Goal: Task Accomplishment & Management: Complete application form

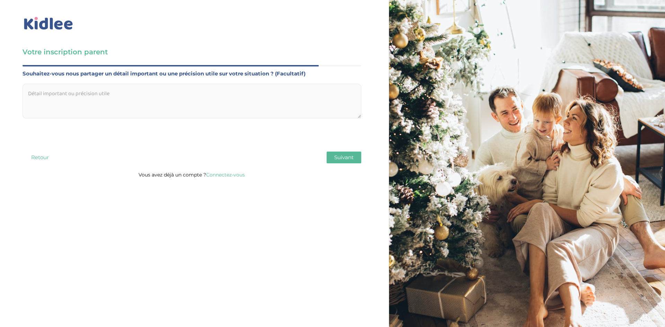
click at [105, 95] on textarea at bounding box center [192, 101] width 339 height 35
click at [337, 158] on span "Suivant" at bounding box center [343, 157] width 19 height 7
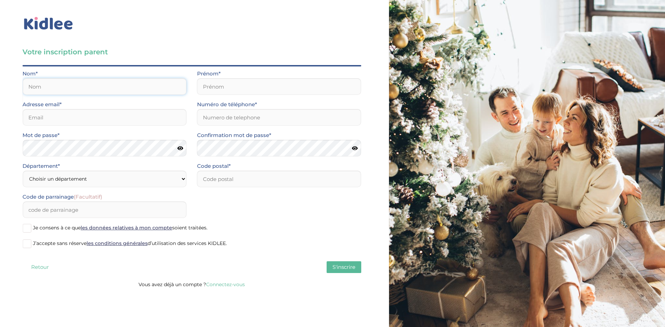
click at [46, 84] on input "text" at bounding box center [105, 86] width 164 height 17
type input "[PERSON_NAME]"
type input "94370"
click at [69, 117] on input "email" at bounding box center [105, 117] width 164 height 17
type input "vivianlianana@gmail.com"
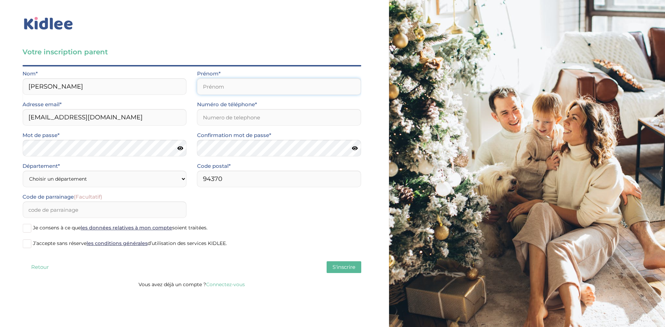
click at [247, 85] on input "text" at bounding box center [279, 86] width 164 height 17
type input "nana"
click at [241, 115] on input "Numéro de téléphone*" at bounding box center [279, 117] width 164 height 17
type input "0607726750"
click at [180, 149] on icon at bounding box center [180, 148] width 6 height 5
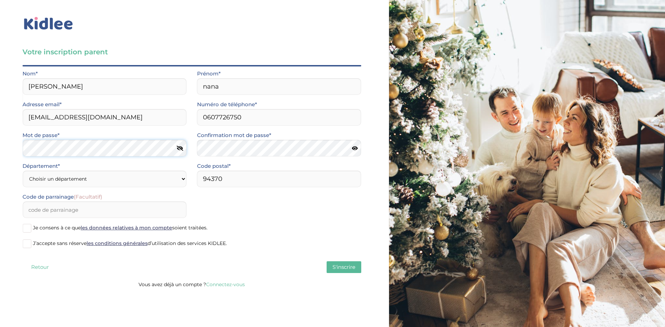
click at [7, 156] on div "Votre inscription parent Avant de poursuivre veuillez vérifier que tous les cha…" at bounding box center [192, 146] width 394 height 293
click at [0, 154] on div "Votre inscription parent Avant de poursuivre veuillez vérifier que tous les cha…" at bounding box center [192, 146] width 394 height 293
drag, startPoint x: 226, startPoint y: 180, endPoint x: 181, endPoint y: 180, distance: 44.7
click at [181, 180] on div "Département* Choisir un département Paris (75) Hauts-de-Seine (92) Yvelines (78…" at bounding box center [191, 177] width 349 height 31
type input "75012"
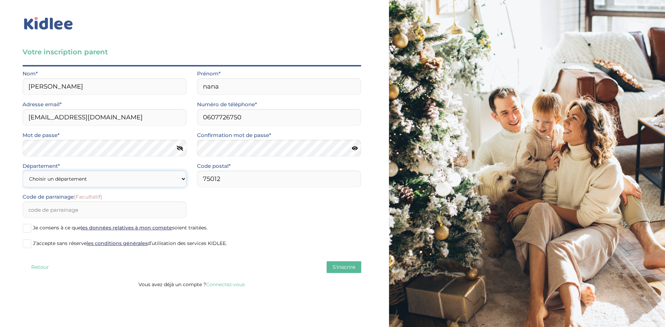
click at [140, 181] on select "Choisir un département Paris (75) Hauts-de-Seine (92) Yvelines (78) Val-de-Marn…" at bounding box center [105, 179] width 164 height 17
select select "75"
click at [23, 171] on select "Choisir un département Paris (75) Hauts-de-Seine (92) Yvelines (78) Val-de-Marn…" at bounding box center [105, 179] width 164 height 17
click at [27, 229] on span at bounding box center [27, 228] width 9 height 9
click at [0, 0] on input "Je consens à ce que les données relatives à mon compte soient traitées." at bounding box center [0, 0] width 0 height 0
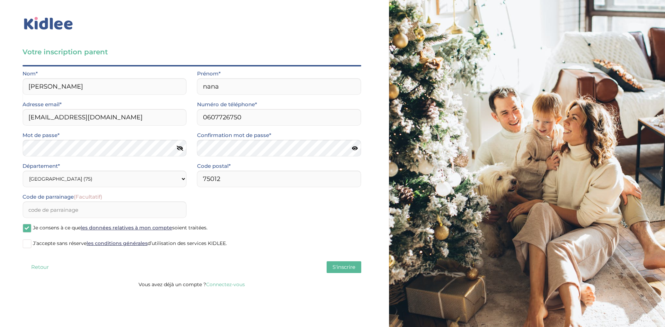
click at [27, 242] on span at bounding box center [27, 244] width 9 height 9
click at [0, 0] on input "J’accepte sans réserve les conditions générales d’utilisation des services KIDL…" at bounding box center [0, 0] width 0 height 0
click at [346, 265] on span "S'inscrire" at bounding box center [343, 267] width 23 height 7
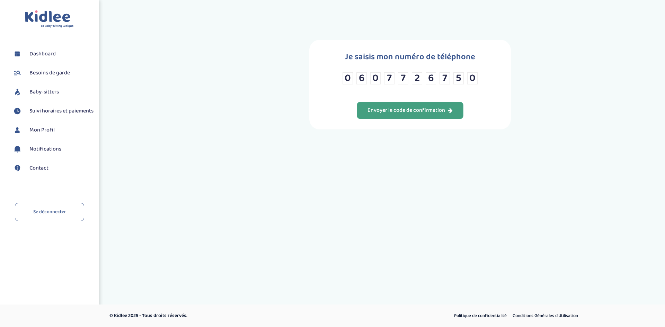
click at [424, 111] on div "Envoyer le code de confirmation" at bounding box center [409, 111] width 85 height 8
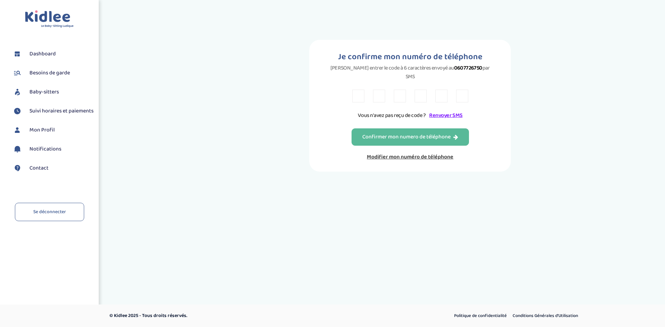
click at [360, 90] on input "text" at bounding box center [358, 96] width 12 height 13
type input "5"
type input "H"
type input "Y"
type input "B"
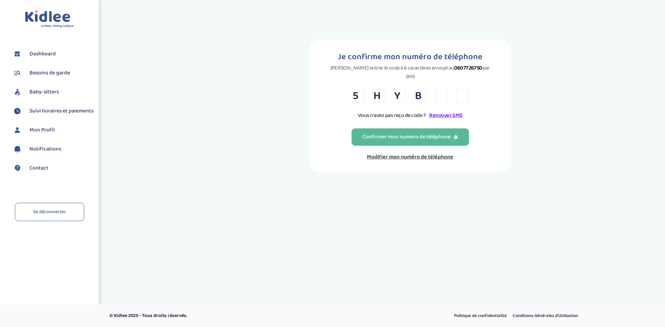
type input "8"
type input "L"
click at [449, 133] on div "Confirmer mon numero de téléphone" at bounding box center [410, 137] width 96 height 8
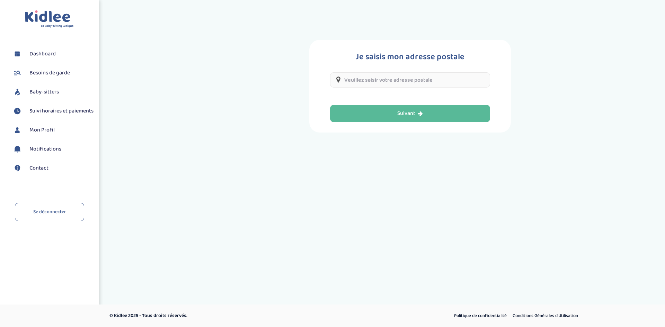
click at [398, 81] on input "text" at bounding box center [410, 79] width 160 height 15
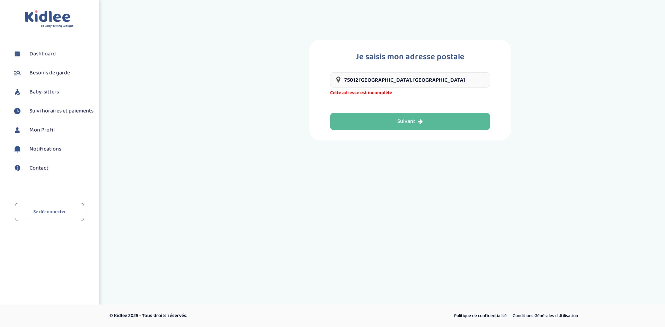
click at [407, 81] on input "75012 Paris, France" at bounding box center [410, 79] width 160 height 15
click at [342, 79] on input "75012 Paris, France" at bounding box center [410, 79] width 160 height 15
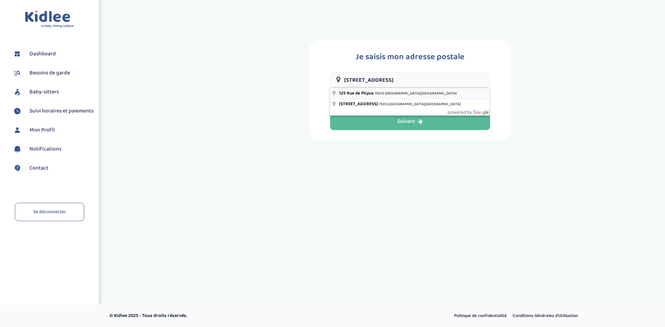
type input "125 Rue de Picpus, 75012 Paris, France"
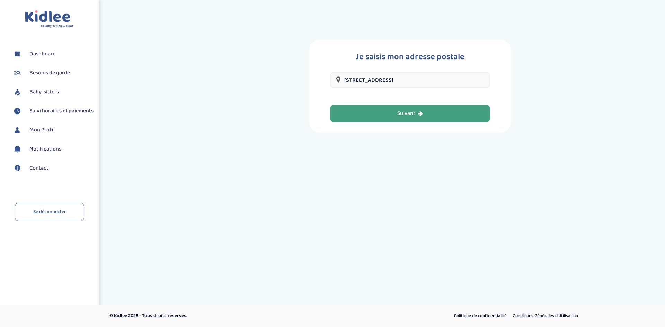
click at [429, 114] on button "Suivant" at bounding box center [410, 113] width 160 height 17
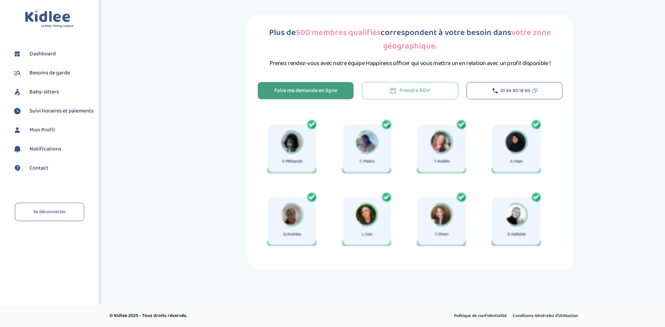
click at [316, 91] on div "Faire ma demande en ligne" at bounding box center [305, 91] width 63 height 8
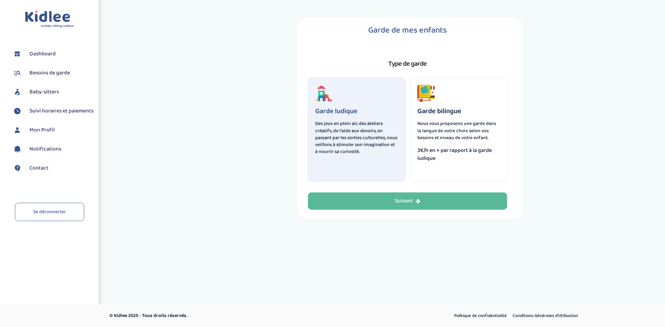
click at [354, 122] on p "Des jeux en plein air, des ateliers créatifs, de l'aide aux devoirs, en passant…" at bounding box center [356, 137] width 83 height 35
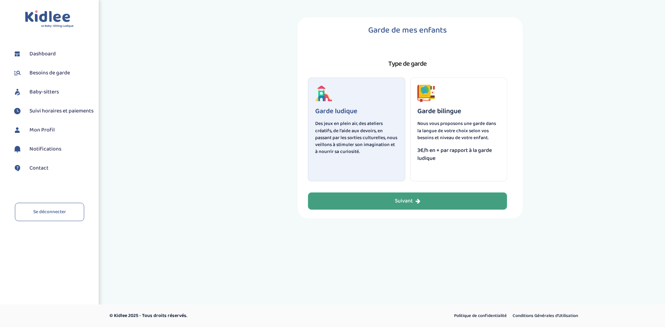
click at [408, 201] on div "Suivant" at bounding box center [408, 201] width 26 height 8
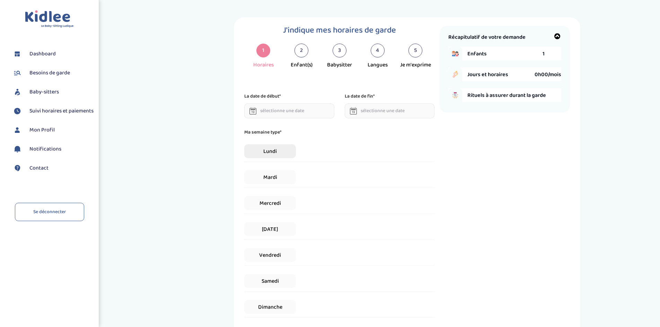
click at [273, 154] on span "Lundi" at bounding box center [269, 151] width 51 height 14
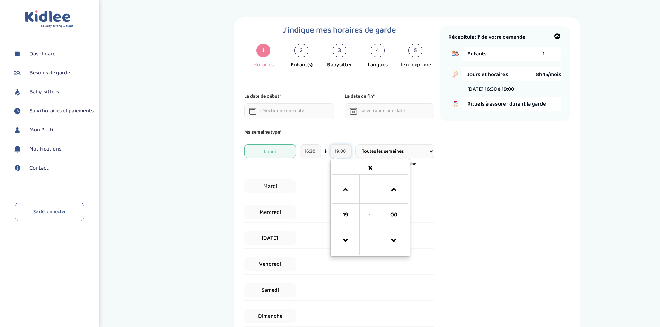
click at [346, 151] on input "19:00" at bounding box center [340, 151] width 21 height 14
drag, startPoint x: 347, startPoint y: 151, endPoint x: 332, endPoint y: 151, distance: 14.9
click at [332, 151] on input "19:00" at bounding box center [340, 151] width 21 height 14
type input "17:00"
click at [491, 189] on div "Récapitulatif de votre demande Enfants 1 Jours et horaires 8h45/mois [DATE] 16:…" at bounding box center [505, 207] width 130 height 363
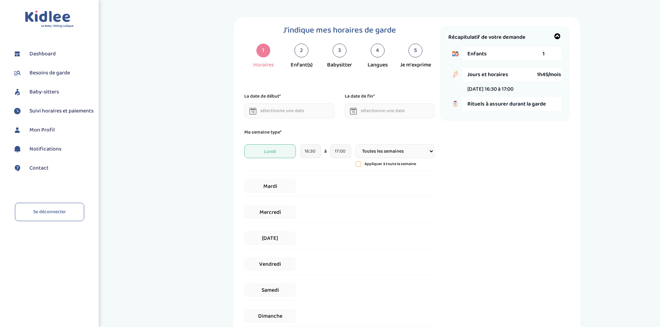
click at [310, 186] on div "Mardi" at bounding box center [339, 186] width 190 height 21
click at [272, 186] on span "Mardi" at bounding box center [269, 186] width 51 height 14
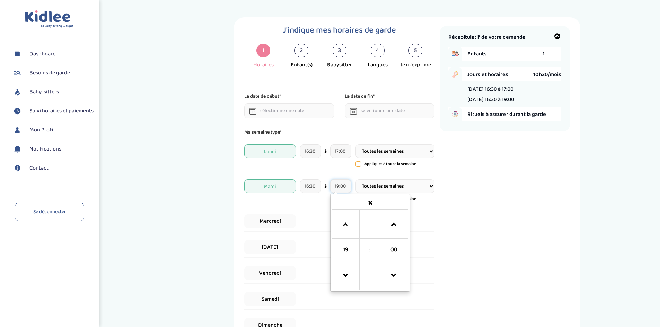
drag, startPoint x: 348, startPoint y: 188, endPoint x: 329, endPoint y: 187, distance: 18.4
click at [329, 187] on div "16:30 à 19:00 19 : 00 00 01 02 03 04 05 06 07 08 09 10 11 12 13 14 15 16 17 18 …" at bounding box center [325, 186] width 51 height 14
click at [399, 250] on span "00" at bounding box center [393, 250] width 19 height 19
click at [341, 219] on td "00" at bounding box center [341, 221] width 19 height 23
drag, startPoint x: 346, startPoint y: 188, endPoint x: 323, endPoint y: 188, distance: 22.9
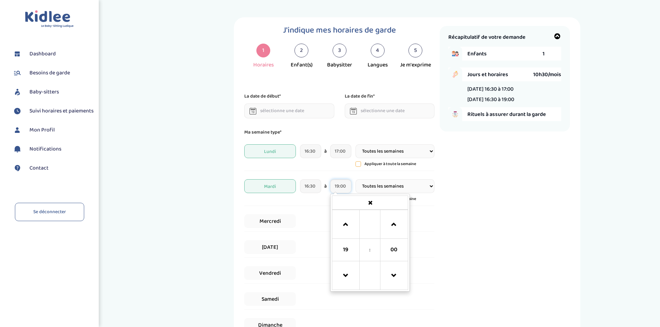
click at [323, 188] on div "16:30 à 19:00 19 : 00 00 01 02 03 04 05 06 07 08 09 10 11 12 13 14 15 16 17 18 …" at bounding box center [325, 186] width 51 height 14
type input "17:00"
click at [537, 212] on div "Récapitulatif de votre demande Enfants 1 Jours et horaires 10h30/mois [DATE] 16…" at bounding box center [505, 212] width 130 height 372
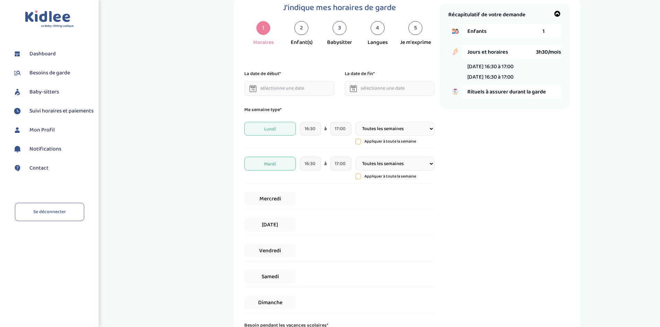
scroll to position [35, 0]
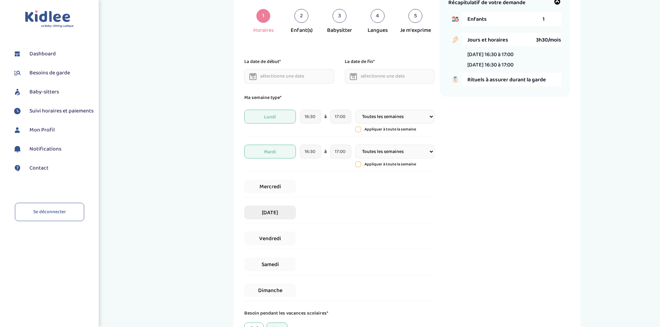
click at [274, 212] on span "[DATE]" at bounding box center [269, 213] width 51 height 14
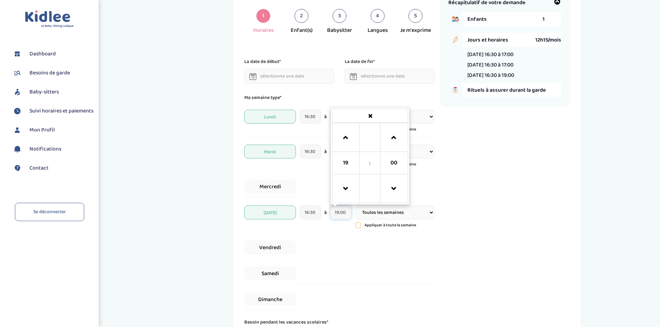
drag, startPoint x: 346, startPoint y: 211, endPoint x: 331, endPoint y: 212, distance: 14.6
click at [331, 212] on input "19:00" at bounding box center [340, 213] width 21 height 14
type input "17:00"
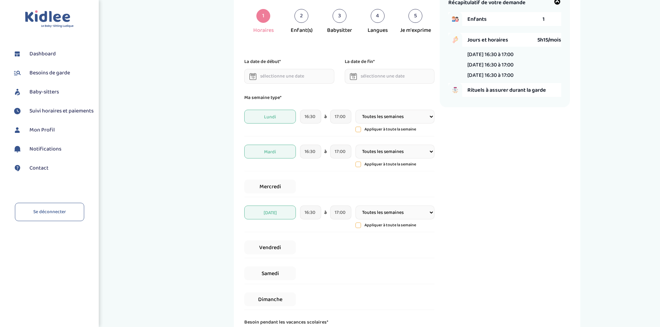
click at [351, 281] on div "Samedi" at bounding box center [339, 273] width 190 height 21
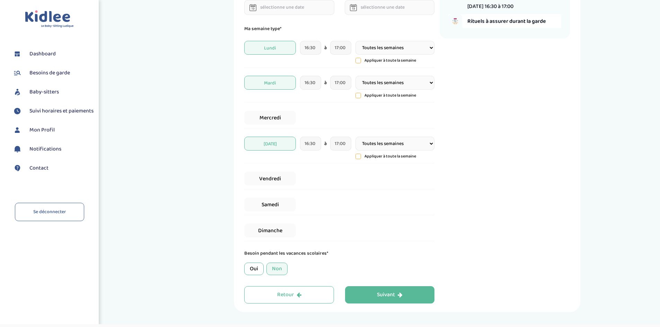
scroll to position [104, 0]
click at [274, 269] on div "Non" at bounding box center [276, 269] width 21 height 12
click at [396, 295] on div "Suivant" at bounding box center [390, 295] width 26 height 8
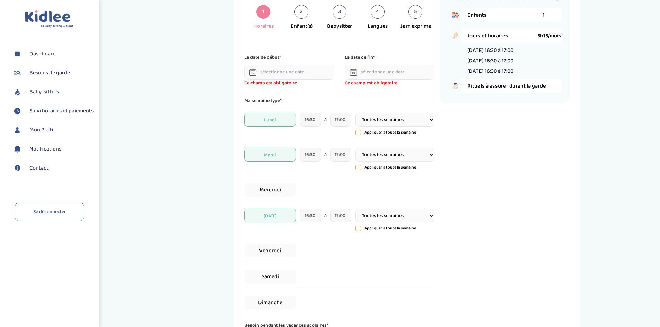
scroll to position [26, 0]
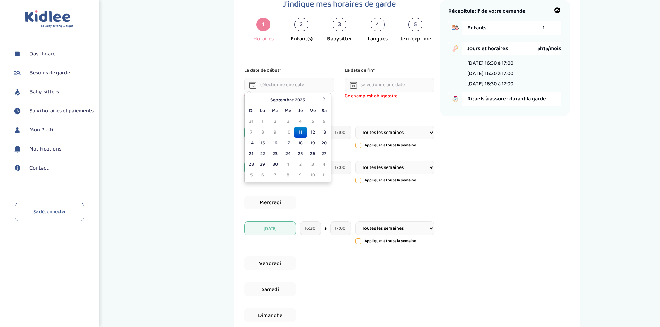
click at [285, 85] on input "text" at bounding box center [289, 85] width 90 height 15
click at [250, 144] on td "14" at bounding box center [251, 143] width 10 height 11
type input "[DATE]"
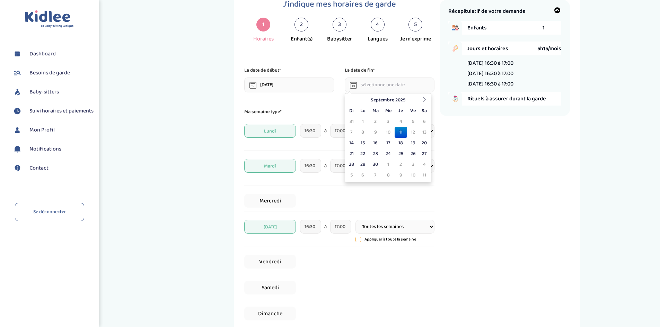
click at [415, 83] on input "text" at bounding box center [390, 85] width 90 height 15
click at [424, 101] on icon at bounding box center [424, 99] width 5 height 5
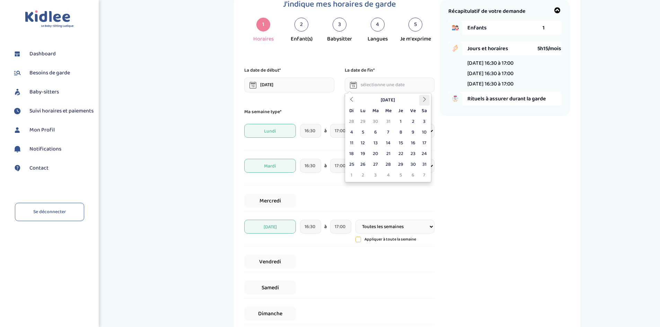
click at [424, 101] on icon at bounding box center [424, 99] width 5 height 5
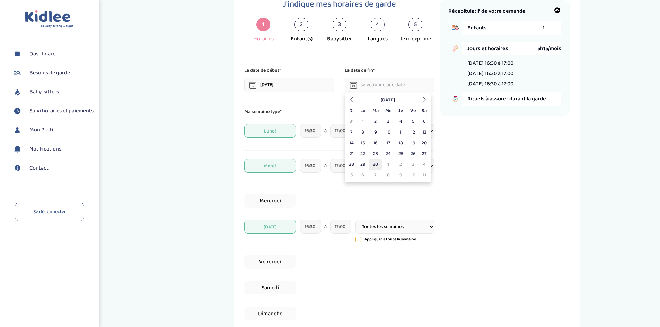
click at [374, 166] on td "30" at bounding box center [375, 164] width 13 height 11
type input "[DATE]"
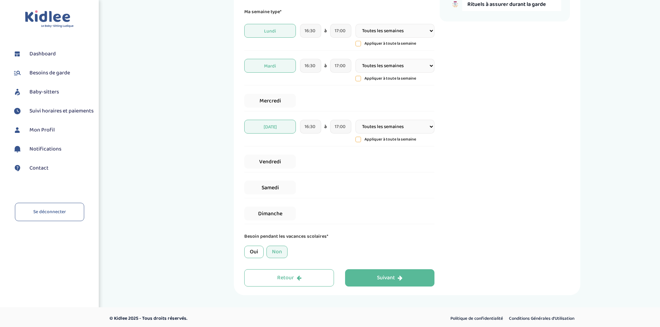
scroll to position [123, 0]
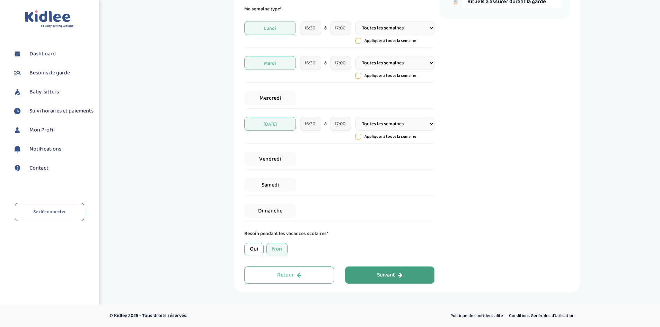
click at [380, 276] on div "Suivant" at bounding box center [390, 276] width 26 height 8
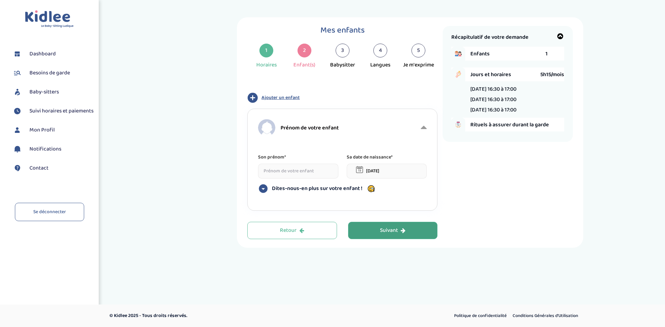
click at [344, 128] on div "Prénom de votre enfant" at bounding box center [338, 127] width 161 height 17
click at [328, 125] on span "Prénom de votre enfant" at bounding box center [310, 128] width 58 height 9
click at [312, 175] on input at bounding box center [298, 171] width 80 height 15
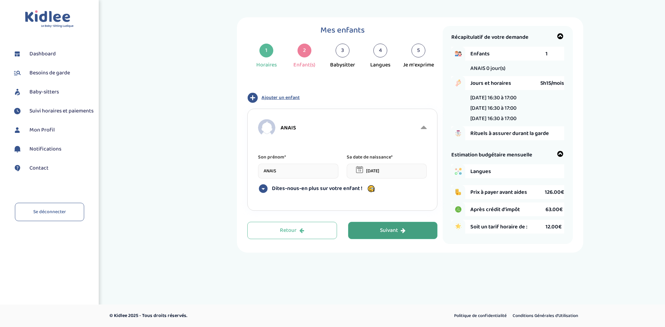
type input "ANAIS"
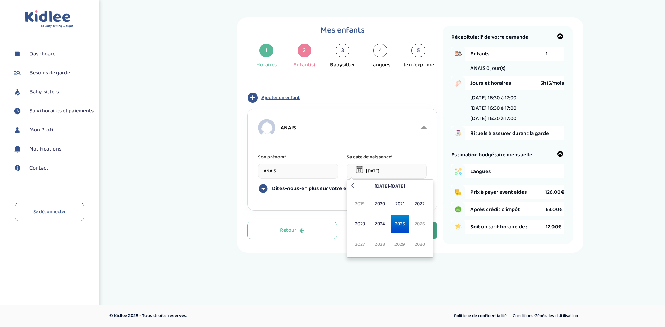
click at [383, 173] on input "[DATE]" at bounding box center [387, 171] width 80 height 15
click at [376, 223] on span "2024" at bounding box center [380, 224] width 18 height 19
click at [358, 244] on span "Sep" at bounding box center [360, 244] width 18 height 19
click at [376, 230] on td "10" at bounding box center [377, 229] width 13 height 11
type input "[DATE]"
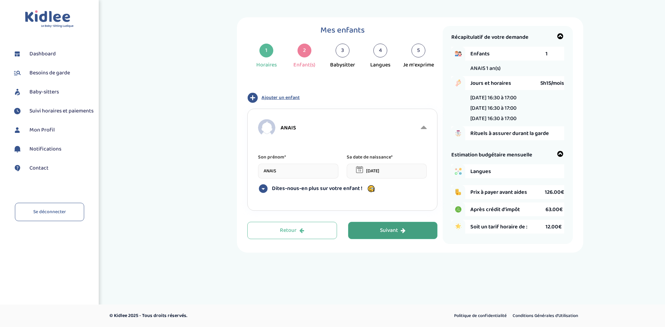
click at [332, 287] on div "Toggle navigation FAQ WANG nana Dashboard Besoins de garde Baby-sitters Suivi h…" at bounding box center [332, 143] width 665 height 287
click at [398, 232] on div "Suivant" at bounding box center [393, 231] width 26 height 8
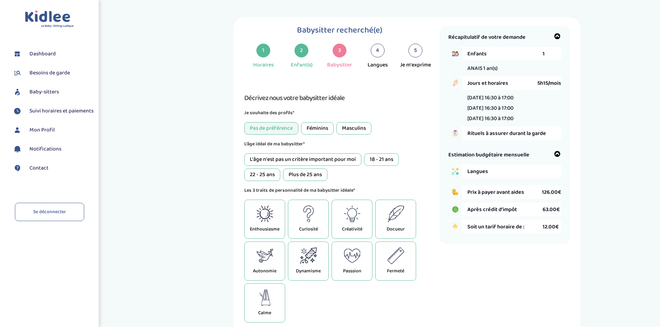
click at [325, 132] on div "Féminins" at bounding box center [317, 128] width 33 height 12
click at [263, 175] on div "22 - 25 ans" at bounding box center [262, 175] width 36 height 12
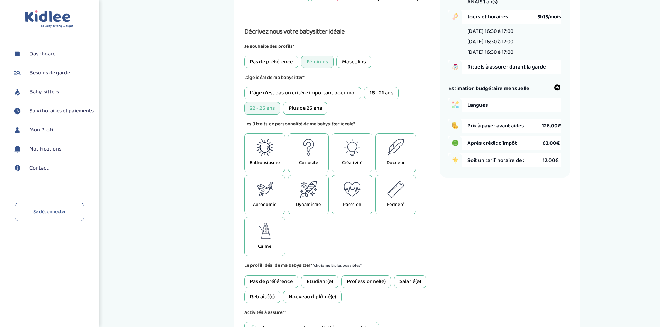
scroll to position [69, 0]
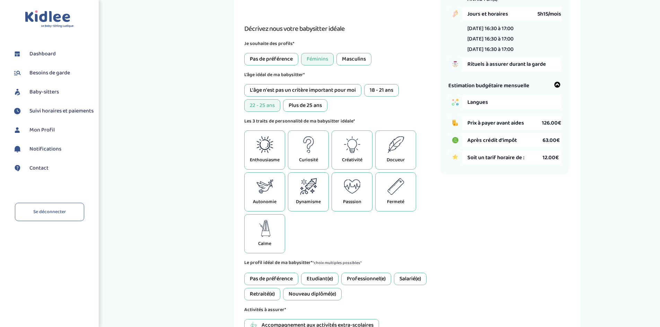
click at [268, 231] on icon at bounding box center [264, 228] width 11 height 17
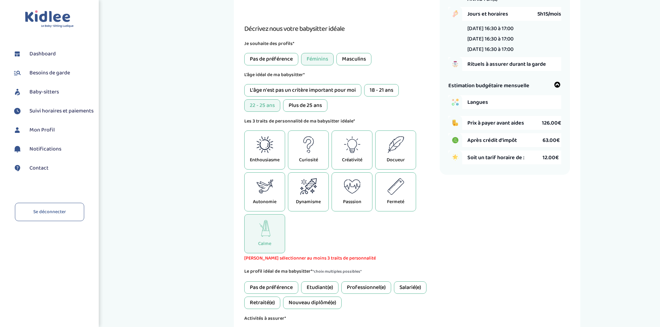
click at [264, 188] on icon at bounding box center [264, 186] width 17 height 17
click at [315, 188] on icon at bounding box center [314, 186] width 3 height 3
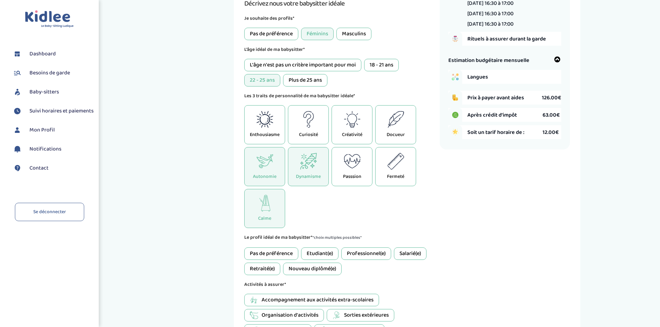
scroll to position [139, 0]
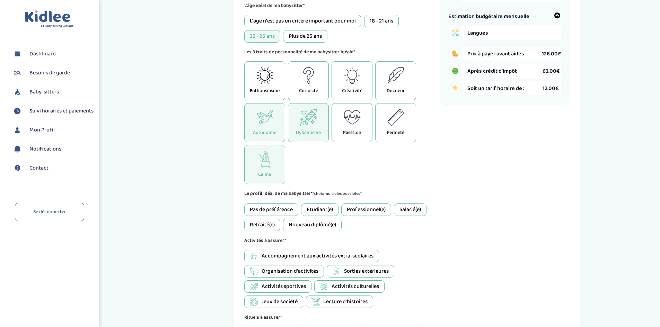
click at [326, 209] on div "Etudiant(e)" at bounding box center [319, 210] width 37 height 12
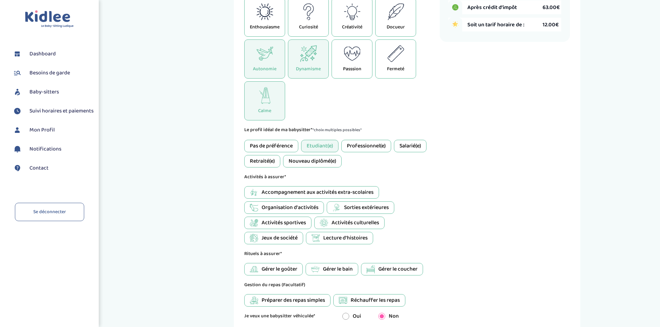
scroll to position [208, 0]
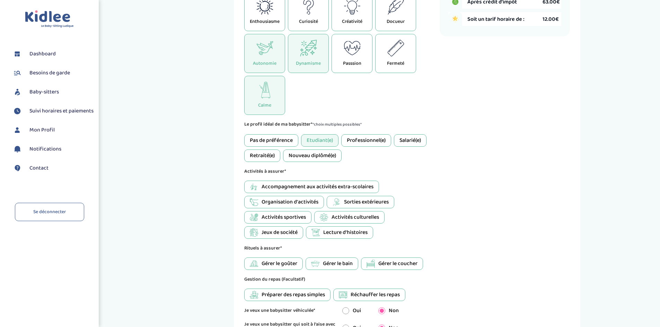
click at [363, 189] on span "Accompagnement aux activités extra-scolaires" at bounding box center [317, 187] width 112 height 8
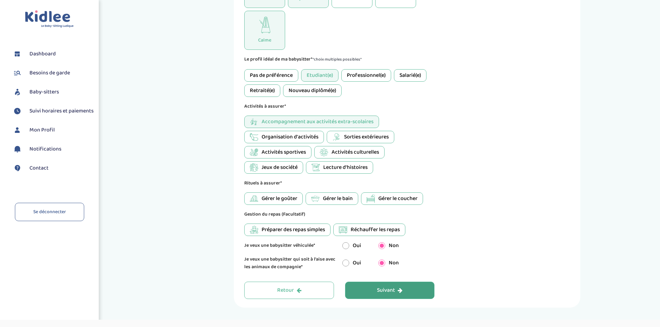
scroll to position [277, 0]
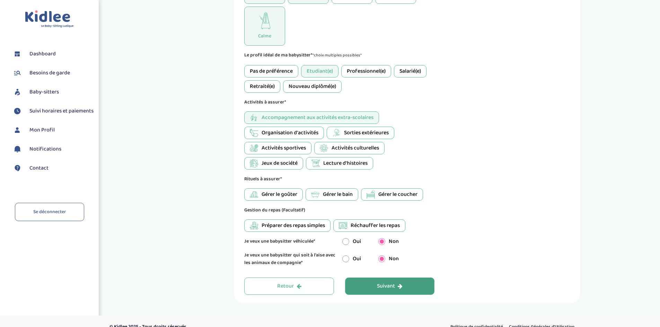
click at [398, 284] on icon "button" at bounding box center [400, 287] width 5 height 6
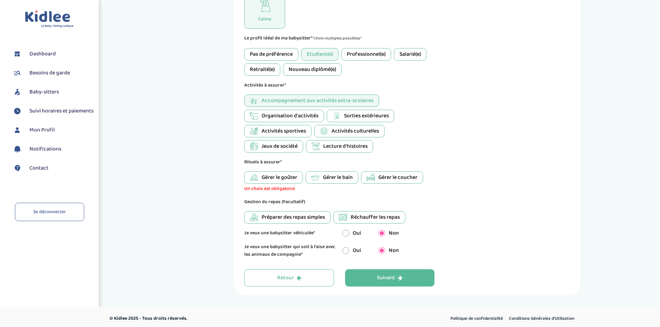
scroll to position [297, 0]
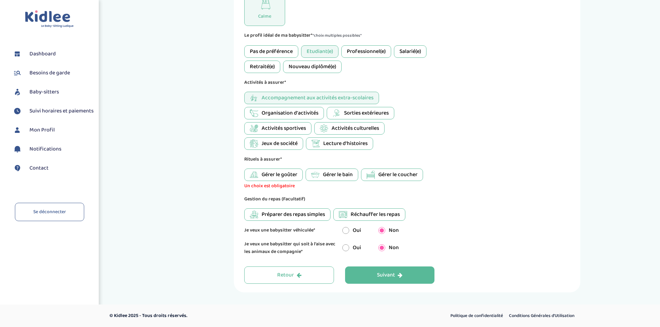
click at [268, 176] on span "Gérer le goûter" at bounding box center [279, 175] width 36 height 8
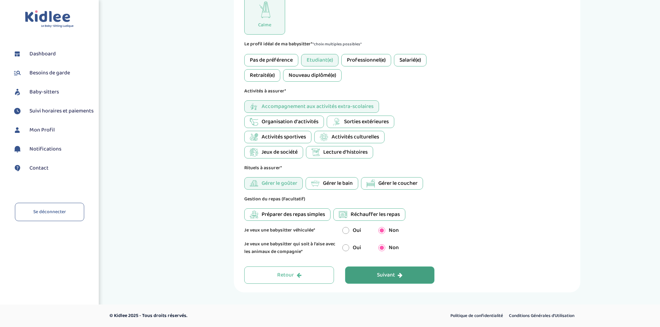
click at [410, 274] on button "Suivant" at bounding box center [390, 275] width 90 height 17
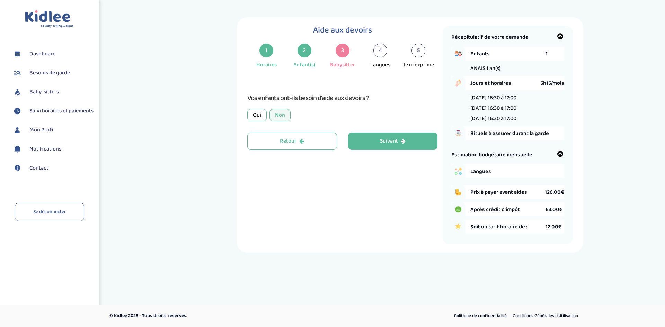
click at [278, 115] on div "Non" at bounding box center [279, 115] width 21 height 12
click at [407, 139] on button "Suivant" at bounding box center [393, 141] width 90 height 17
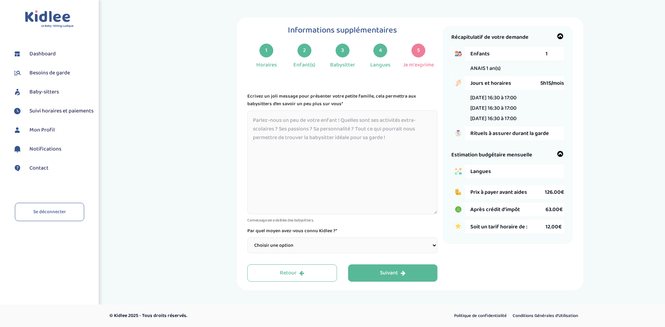
click at [298, 129] on textarea at bounding box center [342, 162] width 190 height 104
click at [289, 121] on textarea at bounding box center [342, 162] width 190 height 104
paste textarea "Bonjour, Je recherche une étudiante sérieuse et sympathique dans le [GEOGRAPHIC…"
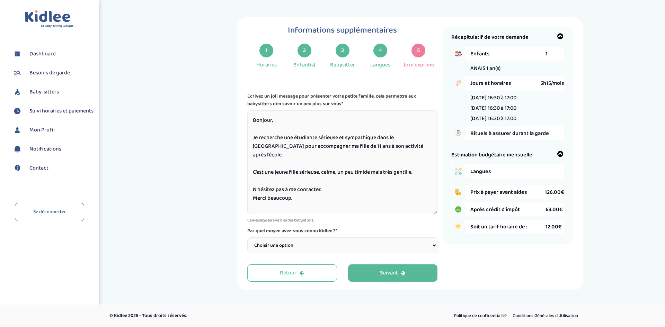
type textarea "Bonjour, Je recherche une étudiante sérieuse et sympathique dans le [GEOGRAPHIC…"
click at [432, 247] on select "Choisir une option Bouche à Oreille Google Plateforme Gens de confiance Faceboo…" at bounding box center [342, 246] width 190 height 16
select select "1"
click at [247, 238] on select "Choisir une option Bouche à Oreille Google Plateforme Gens de confiance Faceboo…" at bounding box center [342, 246] width 190 height 16
click at [393, 270] on div "Suivant" at bounding box center [393, 273] width 26 height 8
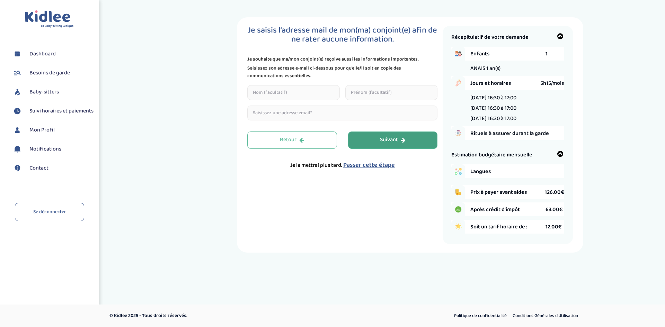
click at [398, 136] on div "Suivant" at bounding box center [393, 140] width 26 height 8
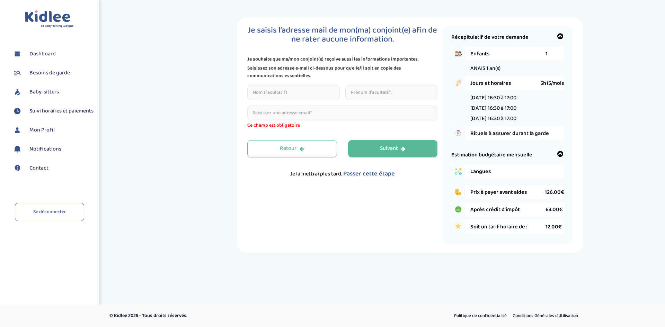
click at [298, 94] on input "text" at bounding box center [293, 92] width 92 height 15
type input "[PERSON_NAME]"
click at [371, 91] on input "text" at bounding box center [391, 92] width 92 height 15
type input "y"
type input "[PERSON_NAME]"
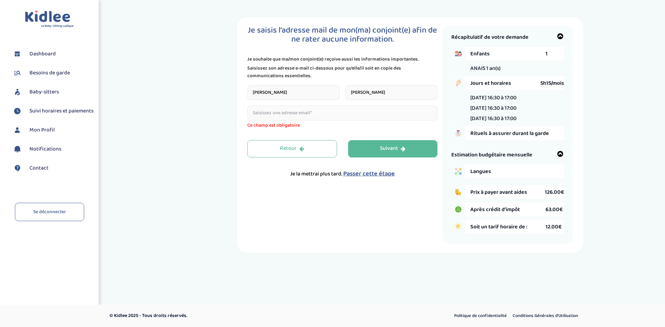
click at [320, 111] on input "email" at bounding box center [342, 113] width 190 height 15
type input "[EMAIL_ADDRESS][DOMAIN_NAME]"
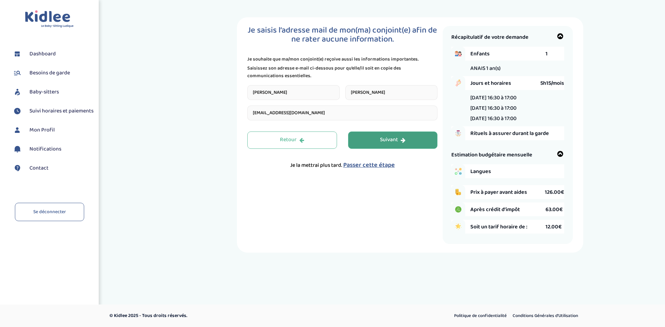
click at [411, 151] on div "Retour Suivant Je la mettrai plus tard. Passer cette étape" at bounding box center [342, 151] width 190 height 38
click at [408, 139] on button "Suivant" at bounding box center [393, 140] width 90 height 17
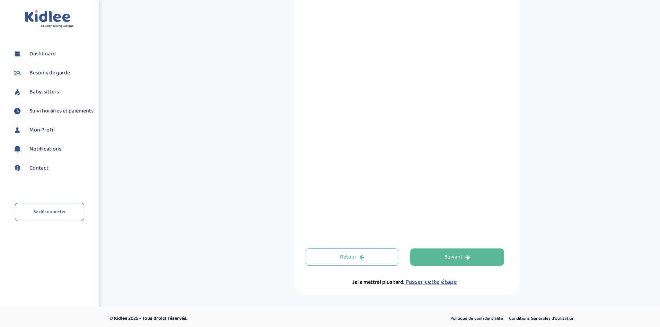
scroll to position [187, 0]
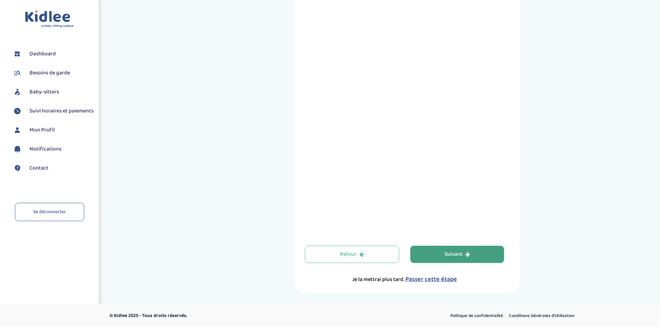
click at [471, 256] on button "Suivant" at bounding box center [457, 254] width 94 height 17
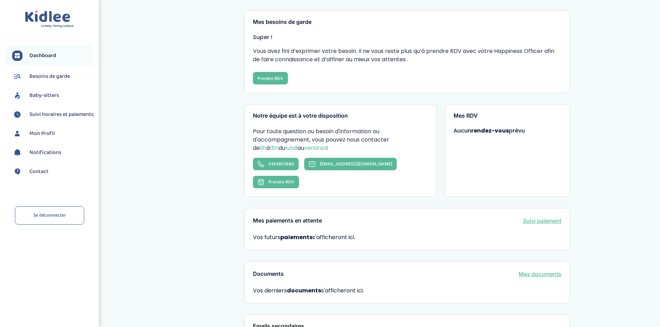
scroll to position [30, 0]
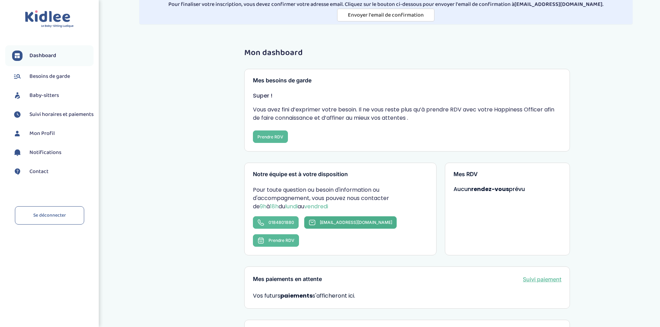
click at [335, 221] on span "contact@kidlee.fr" at bounding box center [356, 222] width 72 height 5
